Goal: Transaction & Acquisition: Subscribe to service/newsletter

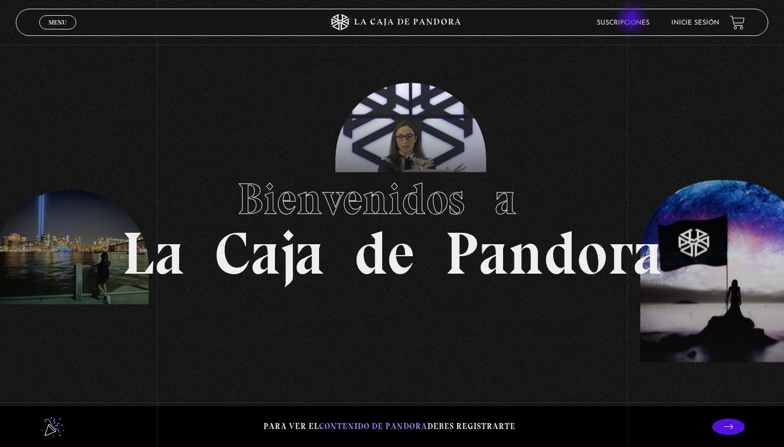
click at [633, 20] on li "Suscripciones" at bounding box center [623, 22] width 53 height 17
click at [612, 26] on link "Suscripciones" at bounding box center [623, 23] width 53 height 7
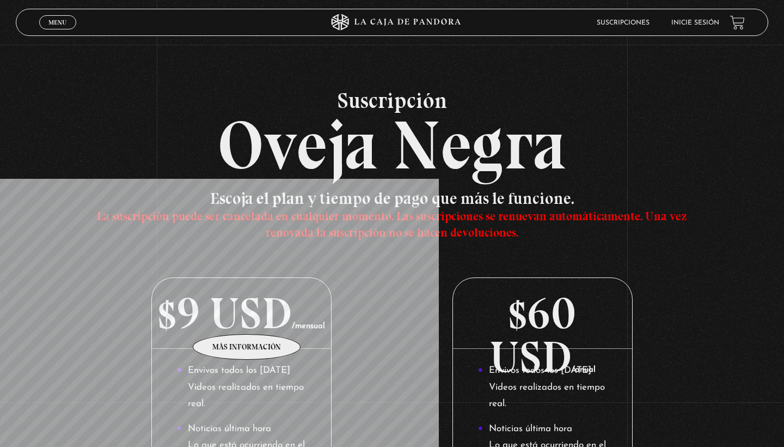
click at [247, 317] on p "$9 USD /mensual" at bounding box center [242, 313] width 180 height 71
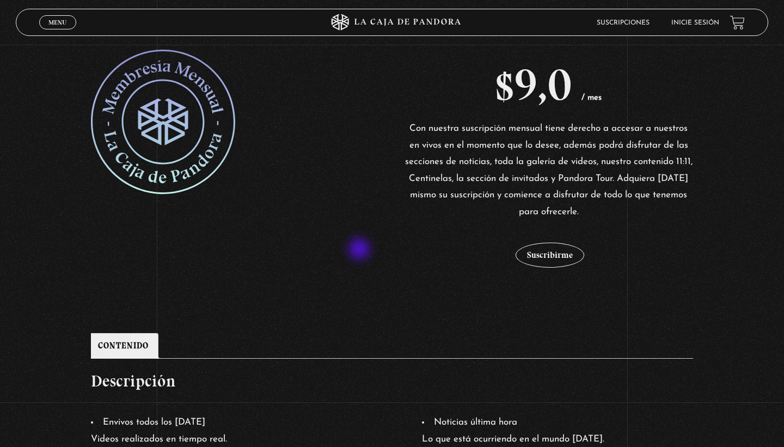
scroll to position [214, 0]
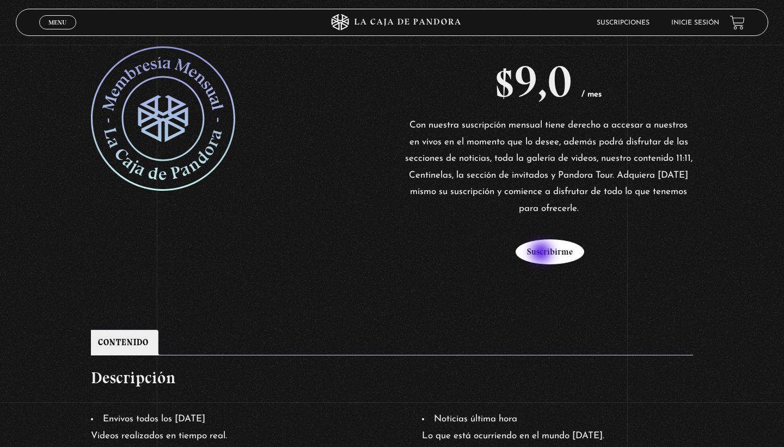
click at [542, 253] on button "Suscribirme" at bounding box center [550, 251] width 69 height 25
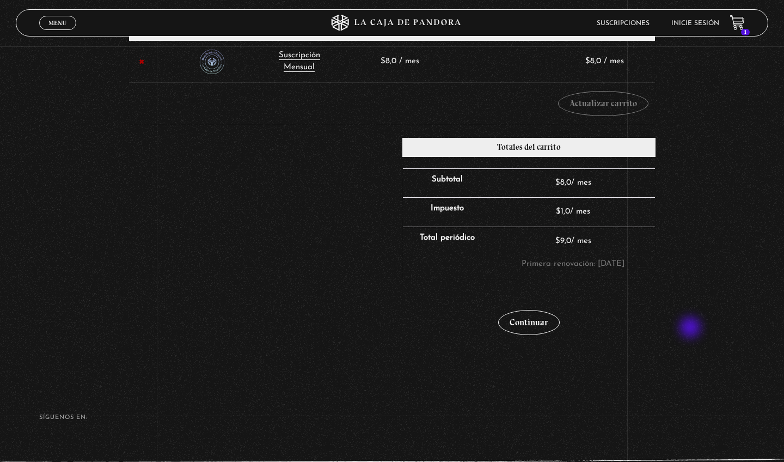
scroll to position [234, 0]
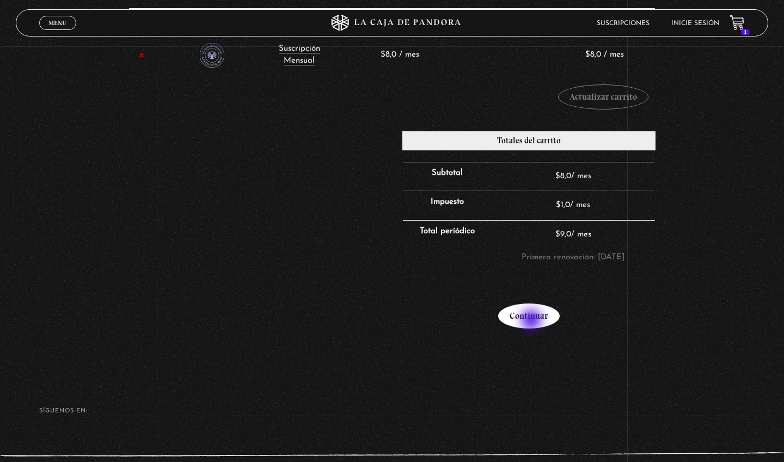
click at [533, 321] on link "Continuar" at bounding box center [529, 315] width 62 height 25
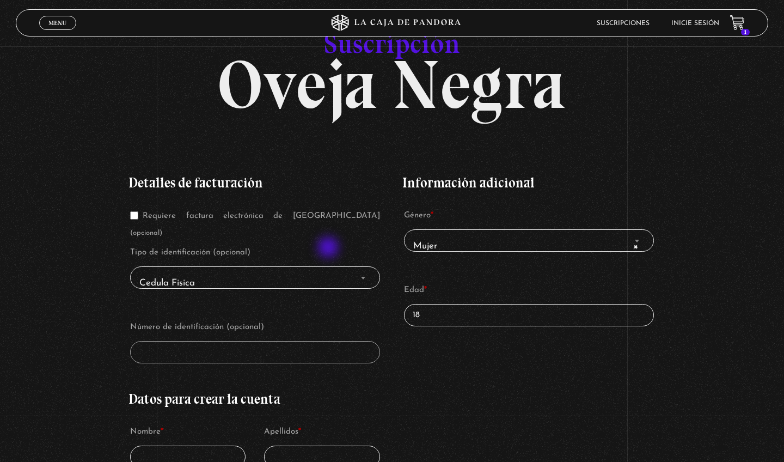
scroll to position [83, 0]
click at [468, 243] on span "× Mujer" at bounding box center [529, 247] width 240 height 25
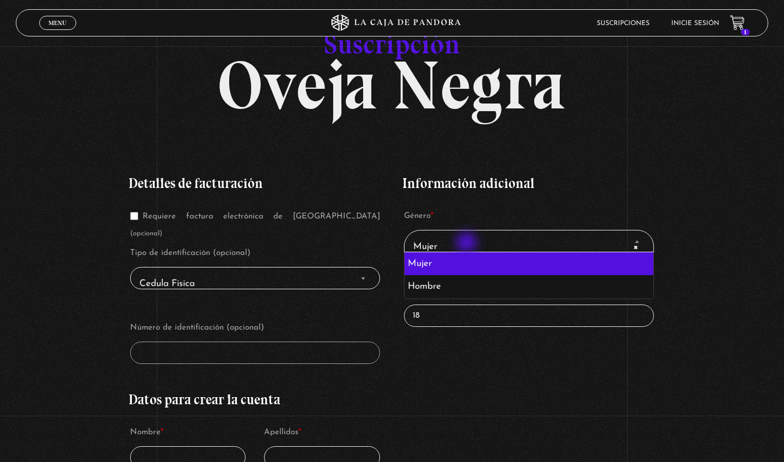
click at [468, 243] on span "× Mujer" at bounding box center [529, 247] width 240 height 25
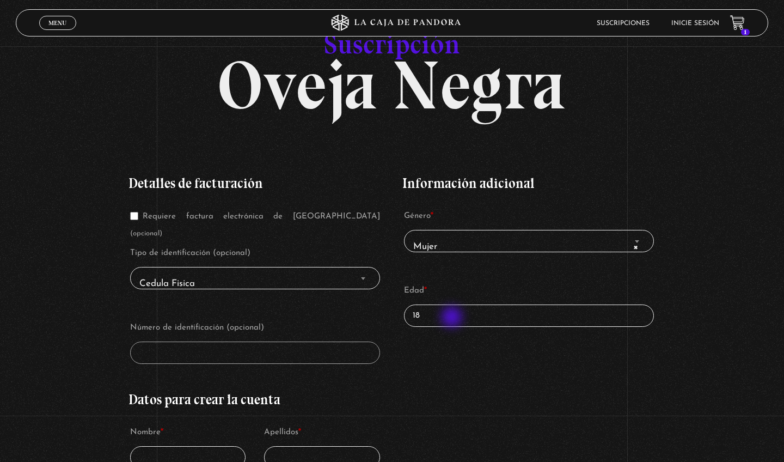
click at [453, 318] on input "18" at bounding box center [528, 315] width 249 height 22
type input "25"
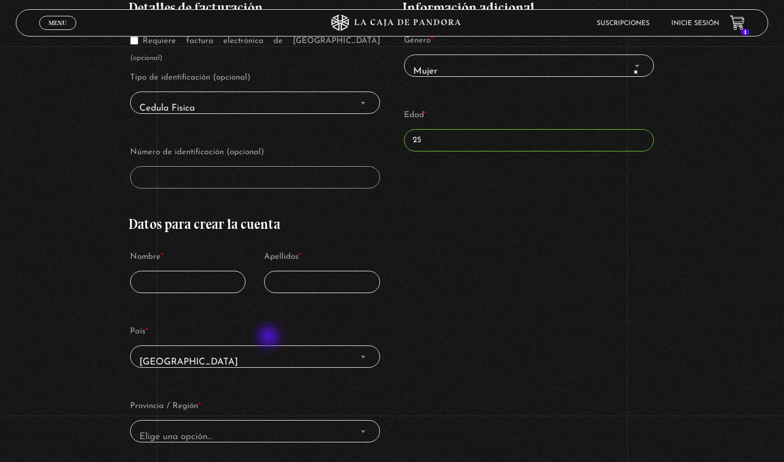
scroll to position [264, 0]
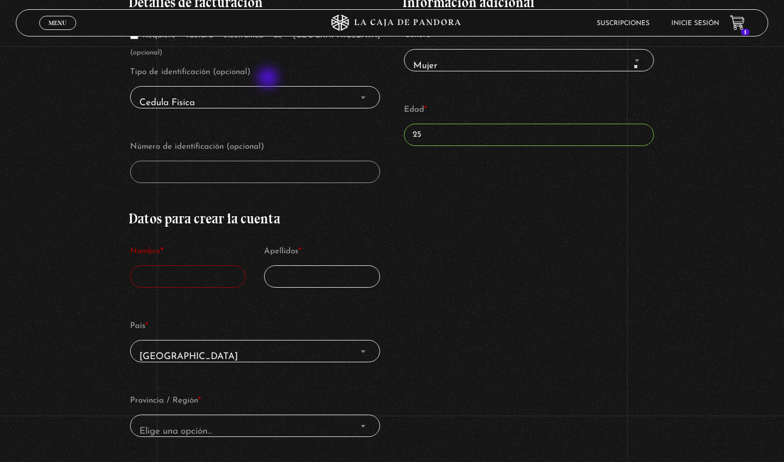
click at [269, 91] on span "Cedula Fisica" at bounding box center [255, 103] width 240 height 25
click at [363, 90] on span "Finalizar compra" at bounding box center [363, 97] width 11 height 14
click at [184, 91] on span "Cedula Fisica" at bounding box center [255, 103] width 240 height 25
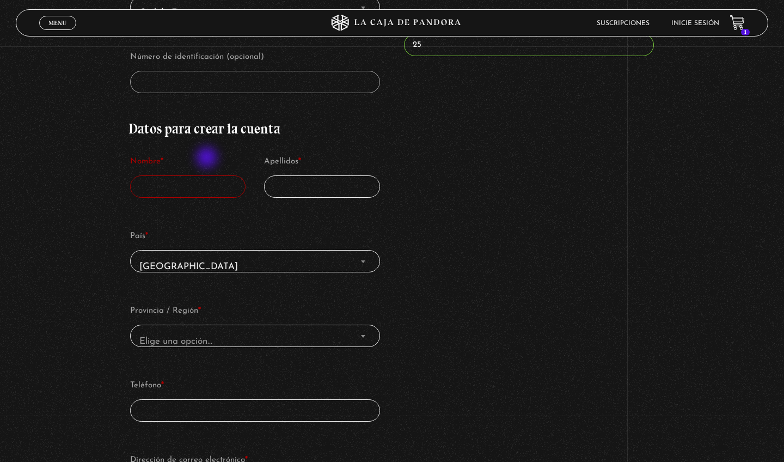
scroll to position [369, 0]
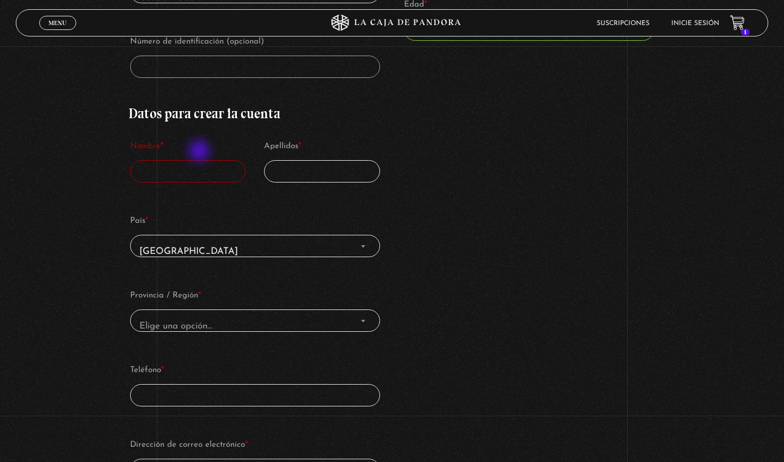
click at [200, 160] on input "Nombre *" at bounding box center [187, 171] width 115 height 22
type input "Michelle"
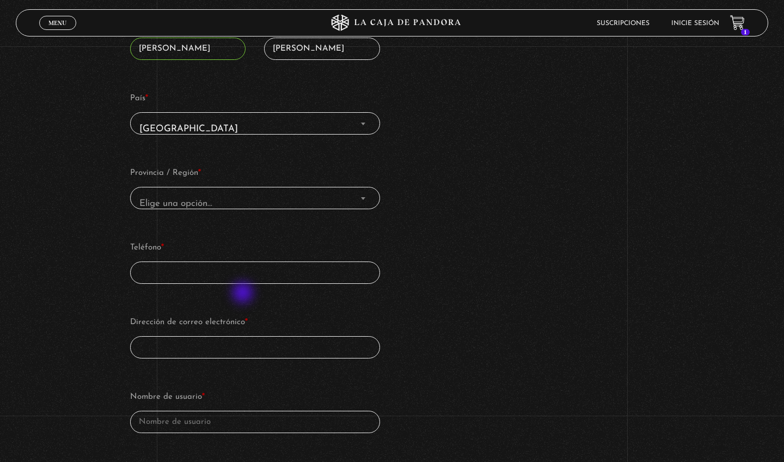
scroll to position [495, 0]
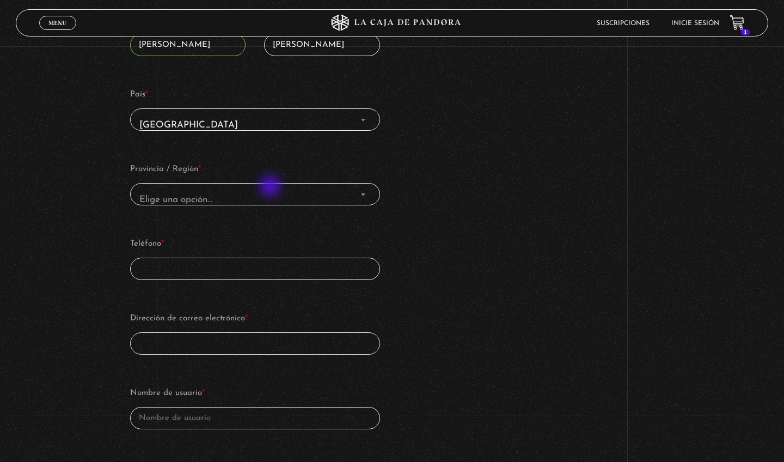
type input "Carrillo"
click at [272, 188] on span "Elige una opción…" at bounding box center [255, 200] width 240 height 25
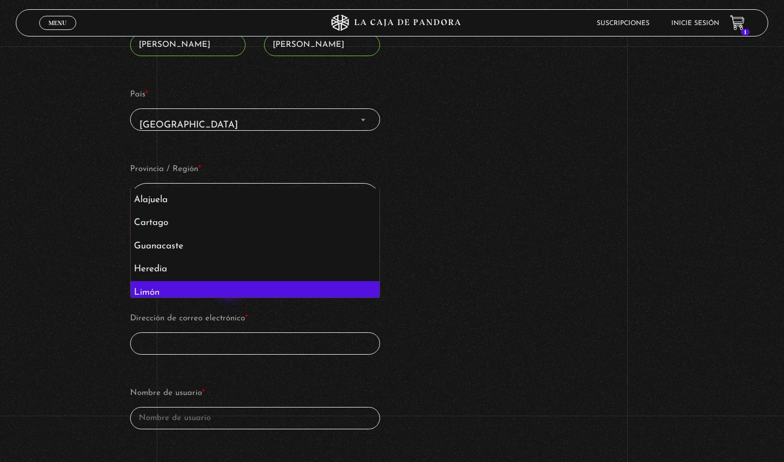
select select "CR-L"
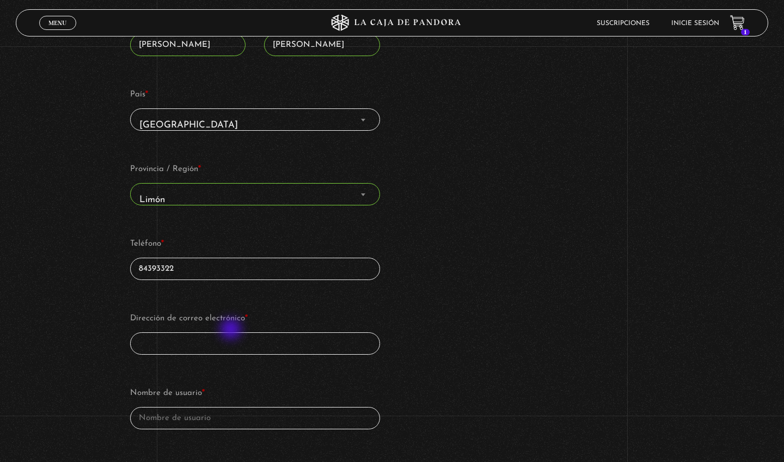
type input "84393322"
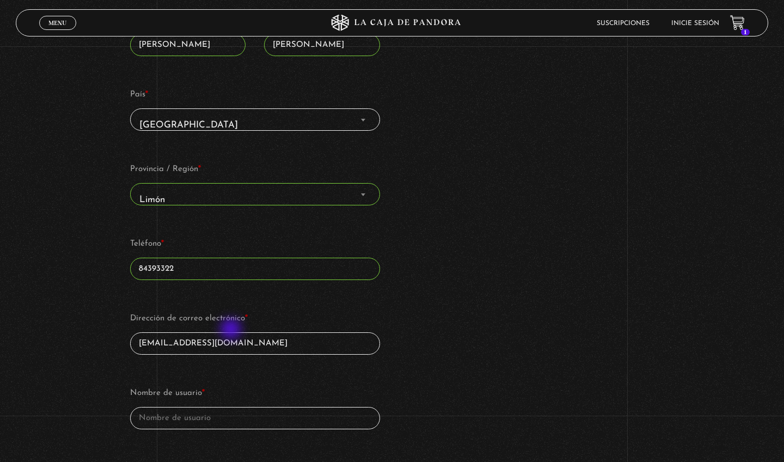
type input "michellevcp@hotmail.com"
type input "v"
type input "m"
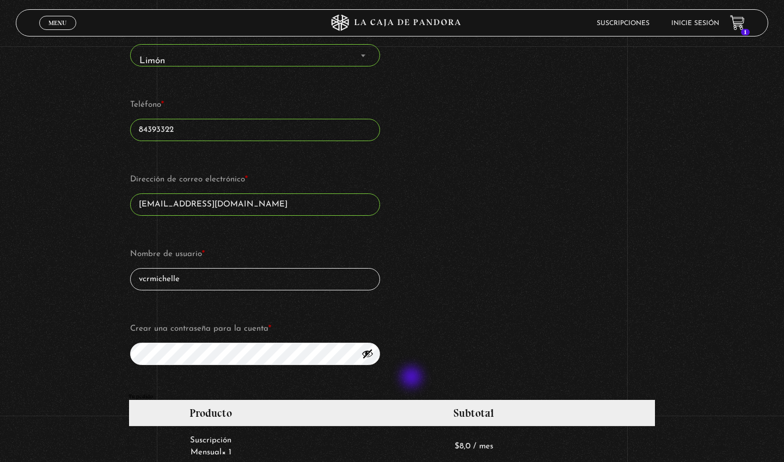
scroll to position [643, 0]
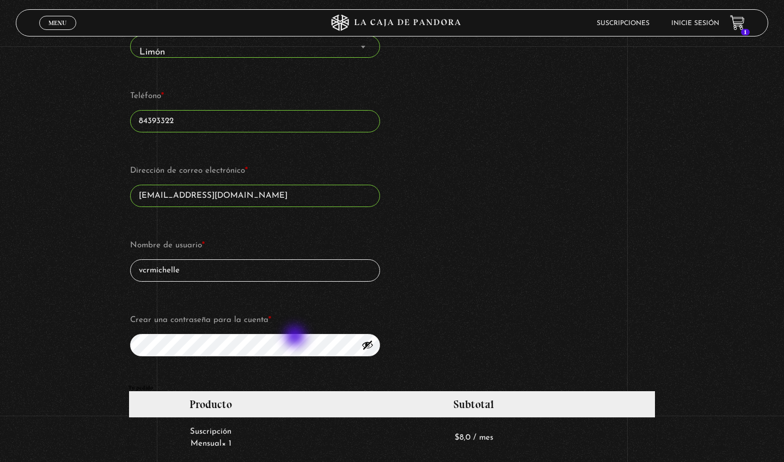
type input "vcrmichelle"
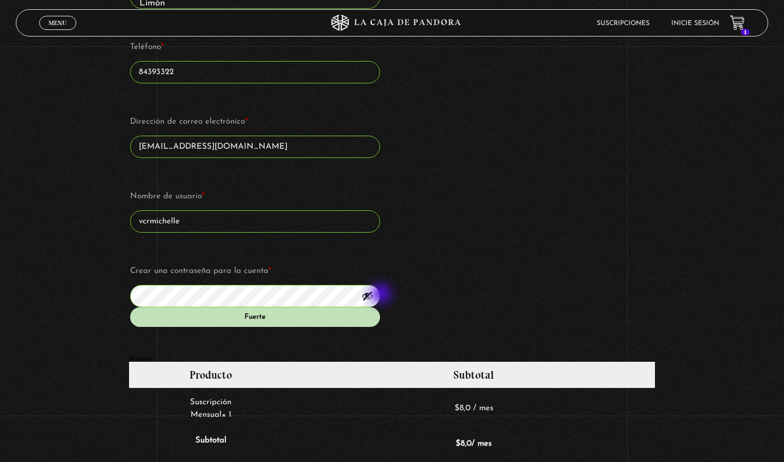
scroll to position [701, 0]
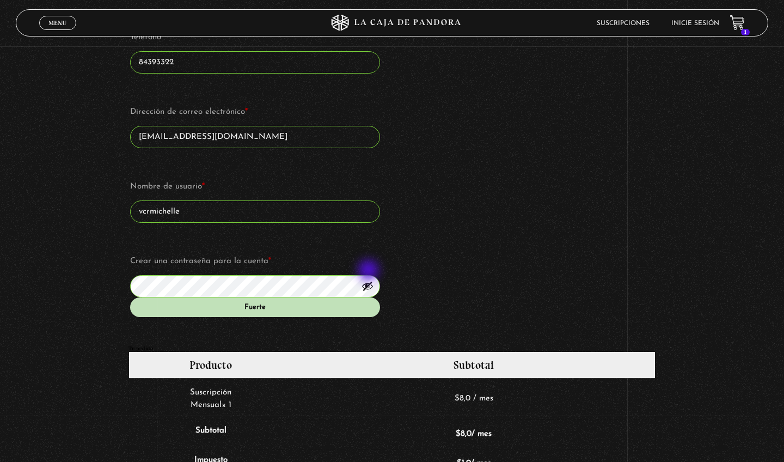
click at [370, 280] on button "Mostrar contraseña" at bounding box center [368, 286] width 12 height 12
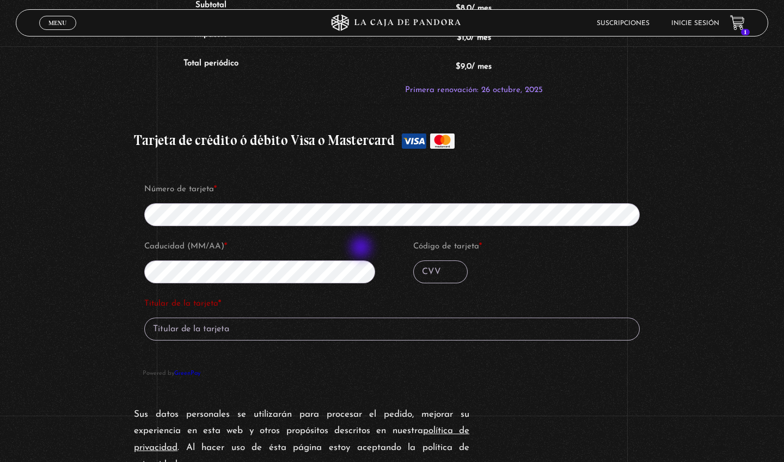
scroll to position [1129, 0]
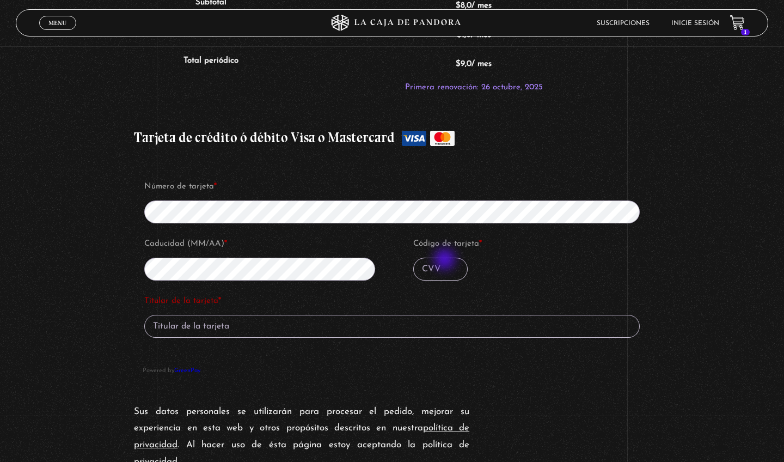
click at [446, 260] on input "Código de tarjeta *" at bounding box center [440, 269] width 54 height 23
type input "273"
click at [332, 315] on input "Titular de la tarjeta *" at bounding box center [392, 326] width 496 height 23
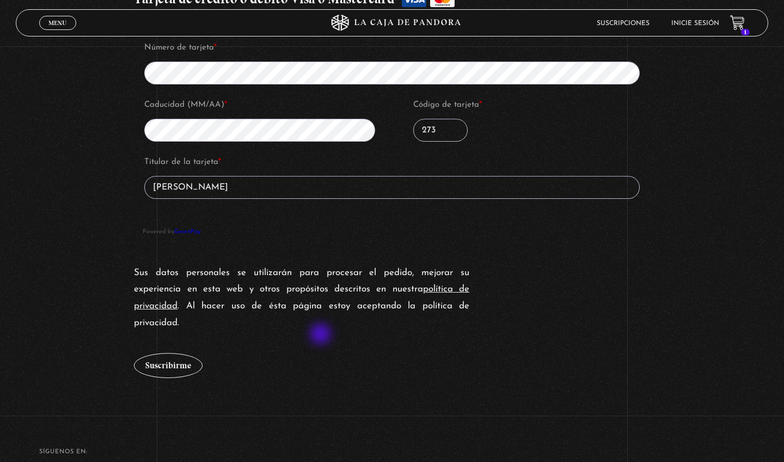
scroll to position [1269, 0]
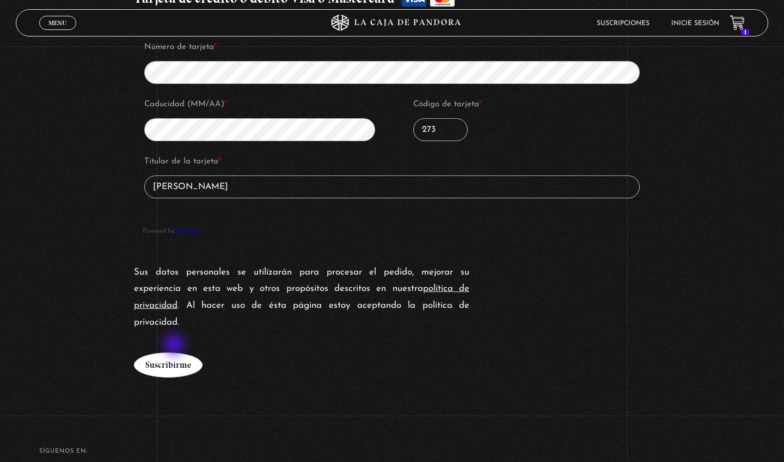
type input "[PERSON_NAME]"
click at [175, 352] on button "Suscribirme" at bounding box center [168, 364] width 69 height 25
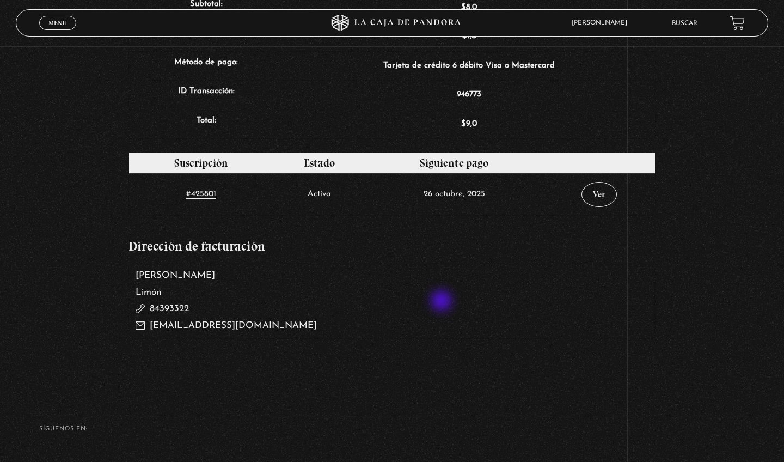
scroll to position [512, 0]
click at [604, 194] on link "Ver" at bounding box center [599, 194] width 35 height 25
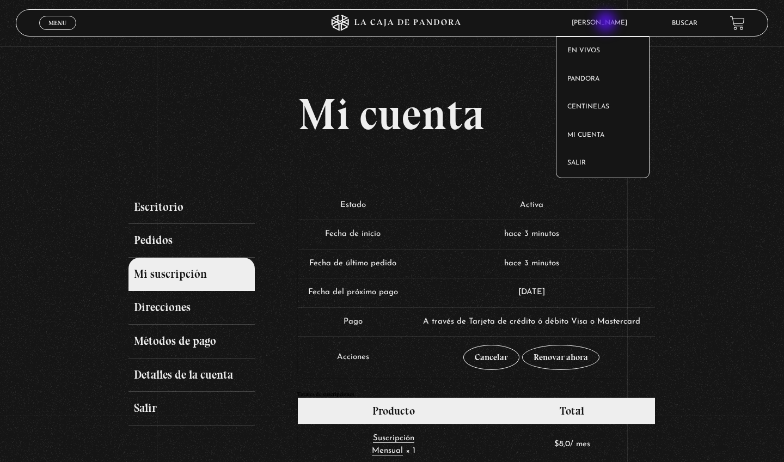
click at [607, 23] on span "[PERSON_NAME]" at bounding box center [602, 23] width 72 height 7
click at [600, 22] on span "[PERSON_NAME]" at bounding box center [602, 23] width 72 height 7
click at [582, 77] on link "Pandora" at bounding box center [603, 79] width 93 height 28
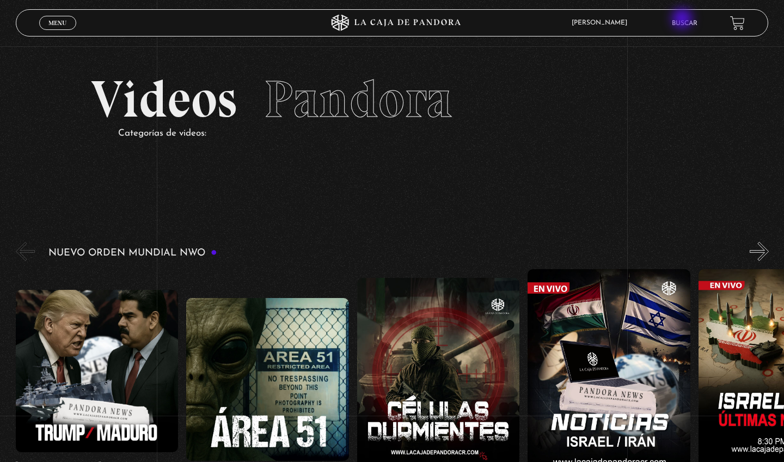
click at [683, 20] on li "Buscar" at bounding box center [685, 23] width 26 height 17
click at [682, 24] on link "Buscar" at bounding box center [685, 23] width 26 height 7
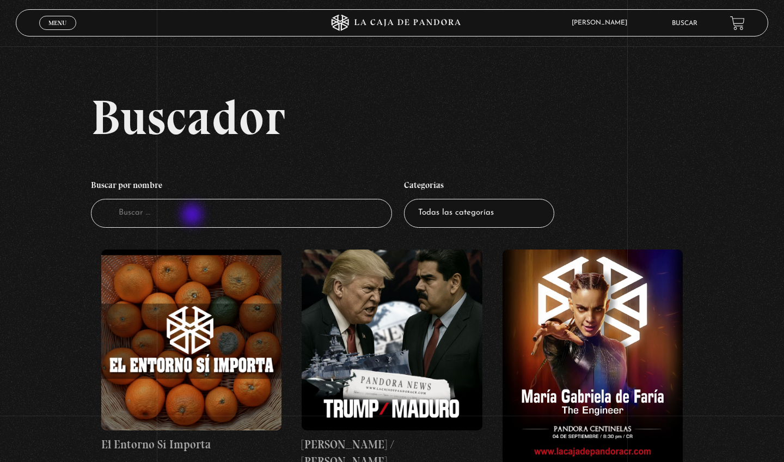
click at [194, 215] on input "Buscador" at bounding box center [241, 213] width 301 height 29
click at [127, 214] on input "Buscador" at bounding box center [241, 213] width 301 height 29
type input "balenciagagate"
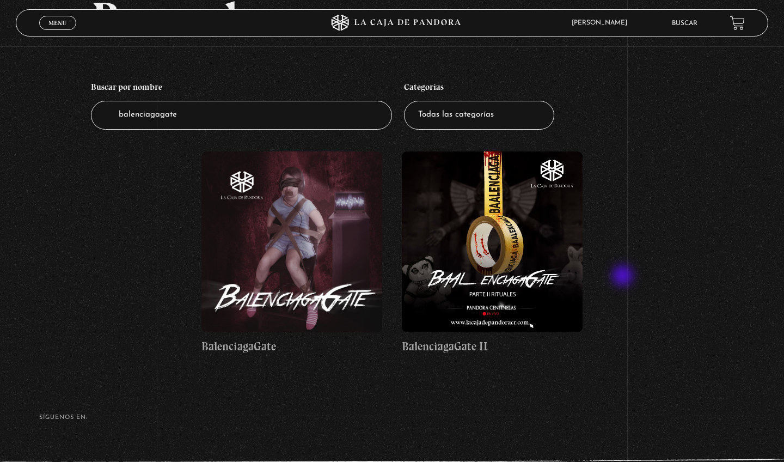
scroll to position [120, 0]
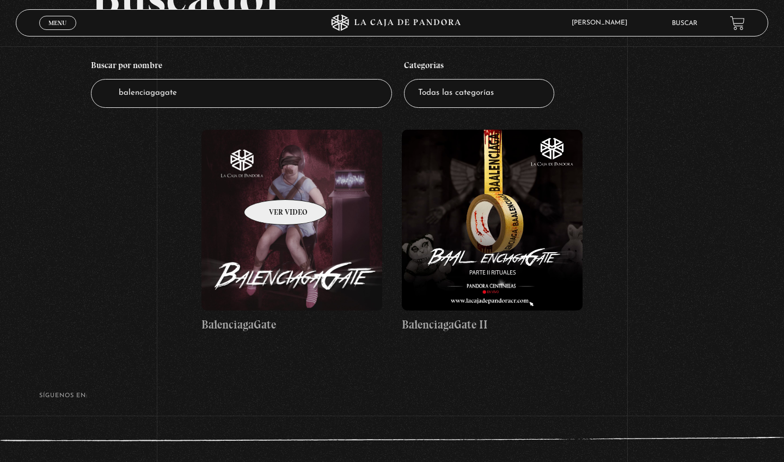
click at [271, 183] on figure at bounding box center [291, 220] width 181 height 181
